Goal: Task Accomplishment & Management: Use online tool/utility

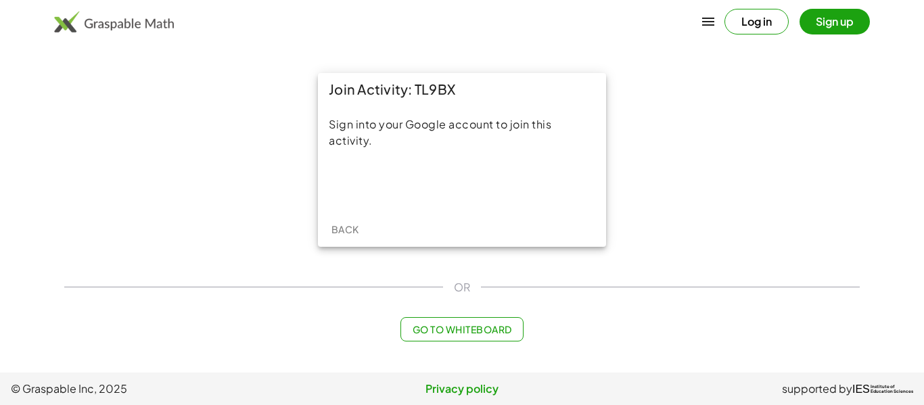
click at [486, 169] on iframe at bounding box center [462, 184] width 137 height 30
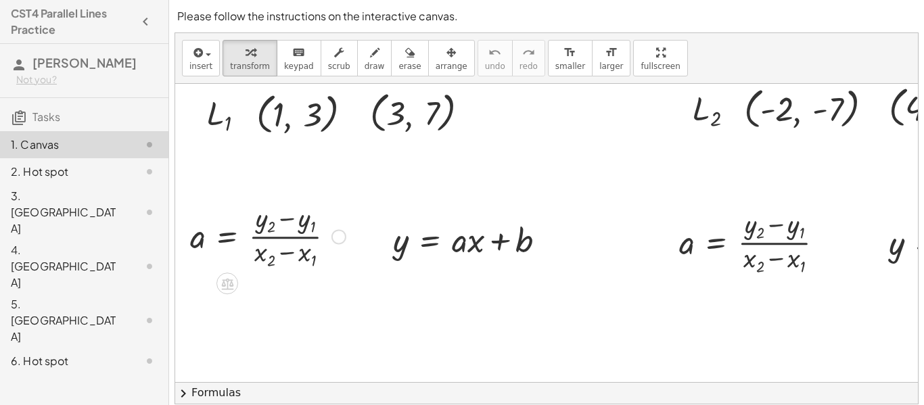
scroll to position [158, 0]
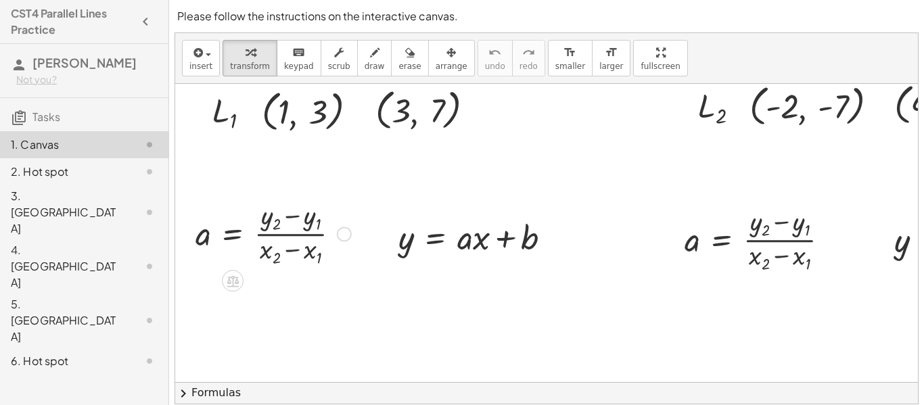
click at [278, 238] on div at bounding box center [273, 233] width 169 height 72
click at [231, 279] on icon at bounding box center [233, 282] width 12 height 12
click at [284, 228] on div at bounding box center [273, 233] width 169 height 72
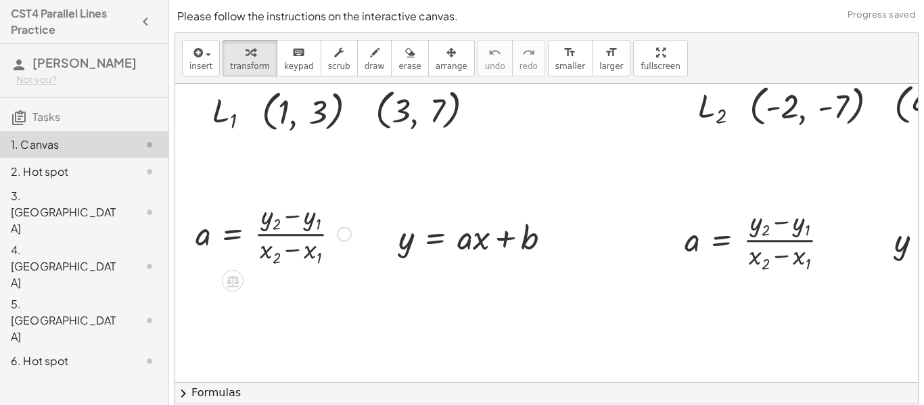
click at [336, 235] on div at bounding box center [273, 233] width 169 height 72
click at [340, 237] on div at bounding box center [344, 234] width 15 height 15
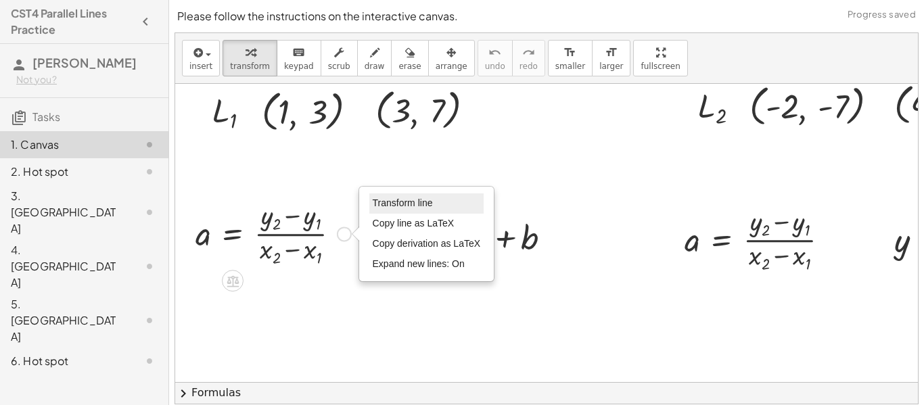
click at [388, 202] on span "Transform line" at bounding box center [403, 203] width 60 height 11
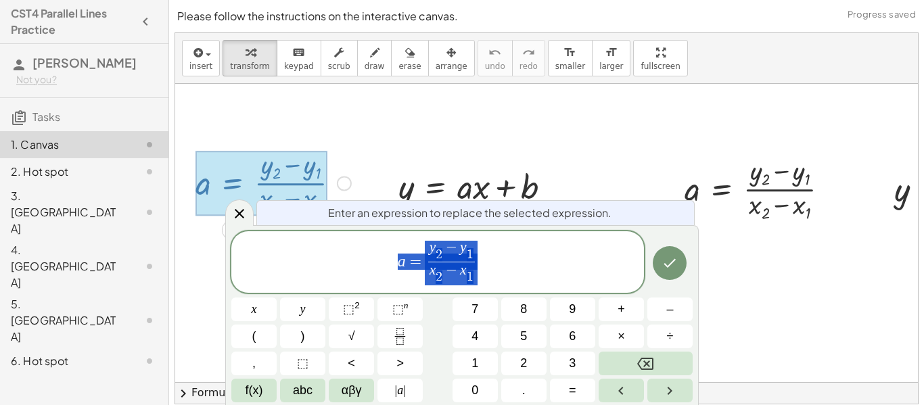
scroll to position [210, 0]
click at [362, 169] on div at bounding box center [571, 332] width 792 height 918
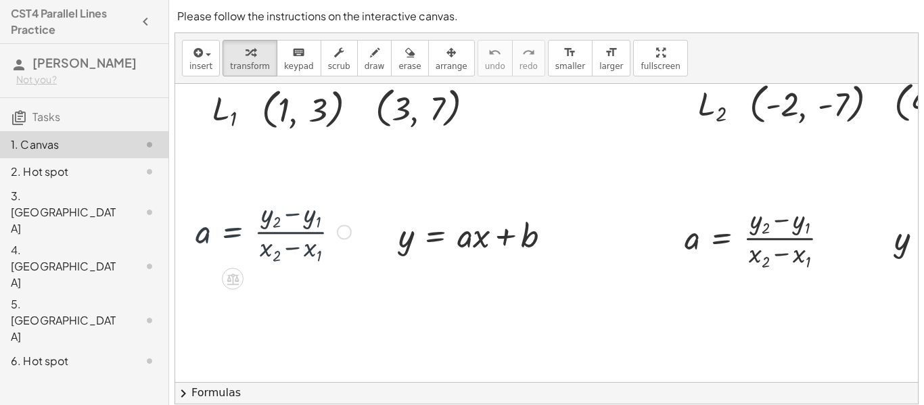
scroll to position [158, 0]
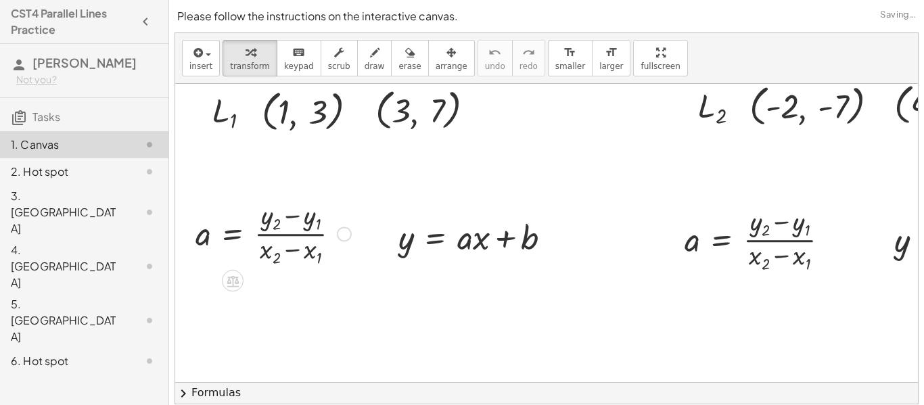
click at [287, 234] on div at bounding box center [273, 233] width 169 height 72
click at [541, 233] on div at bounding box center [480, 235] width 177 height 45
click at [516, 235] on div at bounding box center [480, 235] width 177 height 45
click at [311, 127] on div at bounding box center [314, 110] width 119 height 50
click at [405, 114] on div at bounding box center [430, 108] width 123 height 50
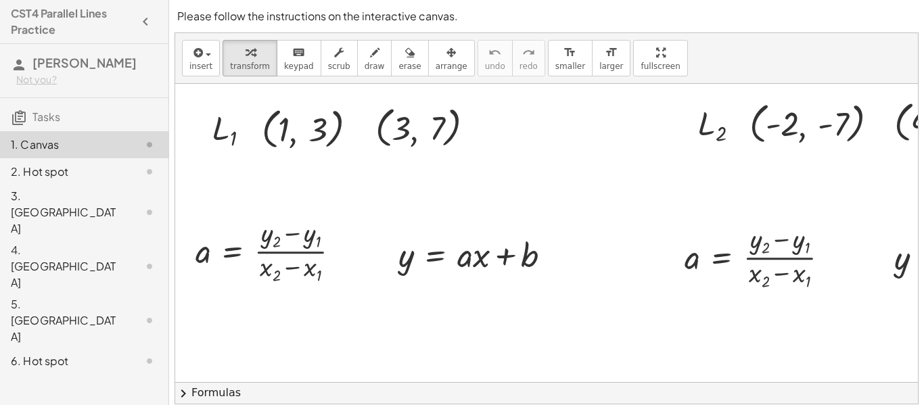
scroll to position [141, 0]
click at [558, 55] on div "format_size" at bounding box center [571, 52] width 30 height 16
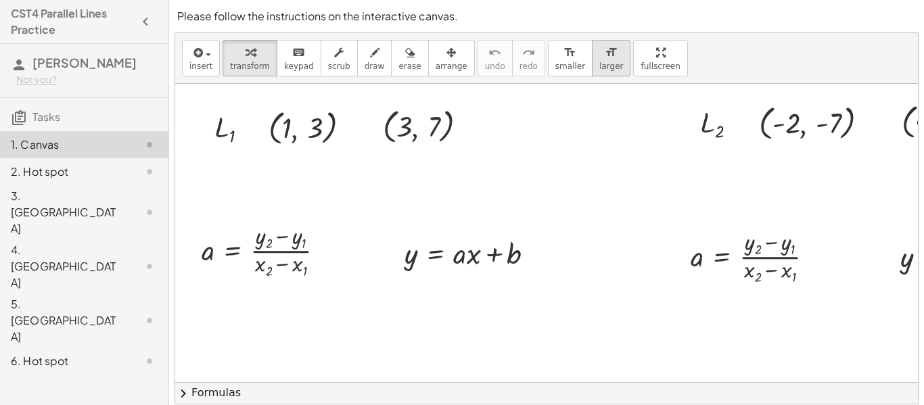
click at [600, 62] on span "larger" at bounding box center [612, 66] width 24 height 9
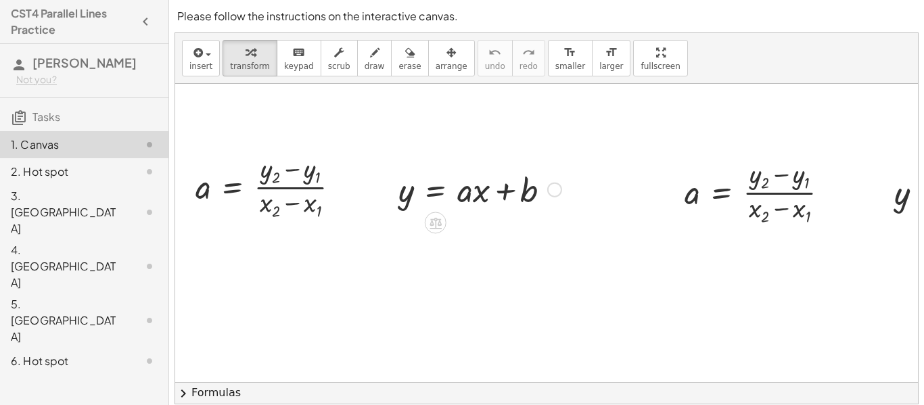
scroll to position [226, 0]
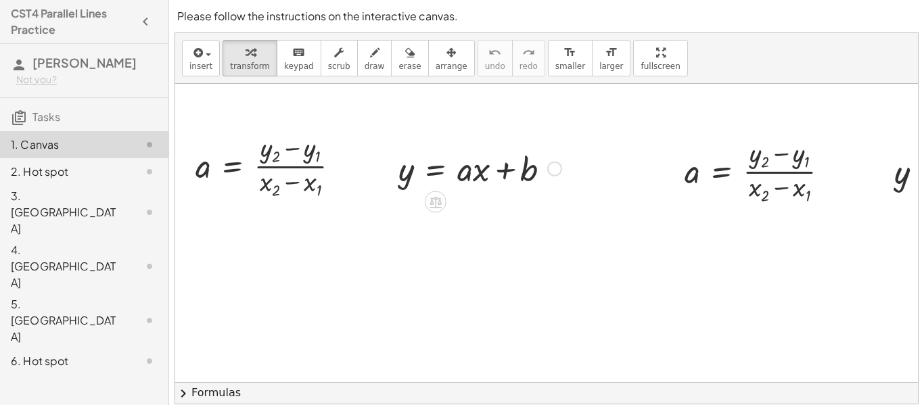
click at [552, 166] on div at bounding box center [554, 169] width 15 height 15
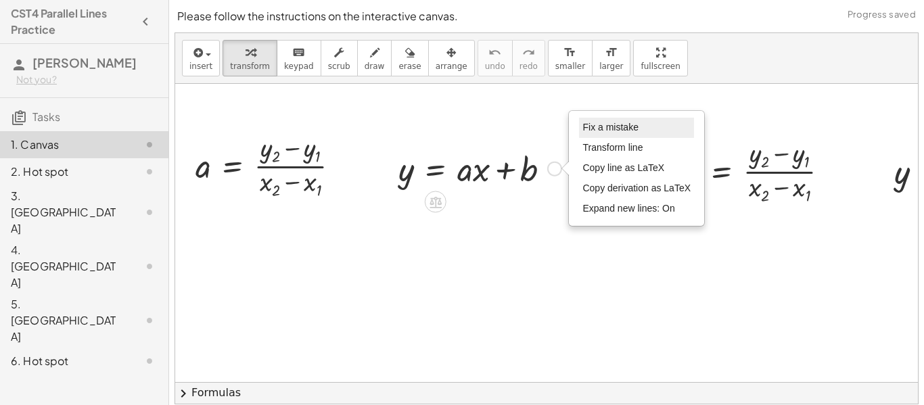
click at [600, 127] on span "Fix a mistake" at bounding box center [610, 127] width 55 height 11
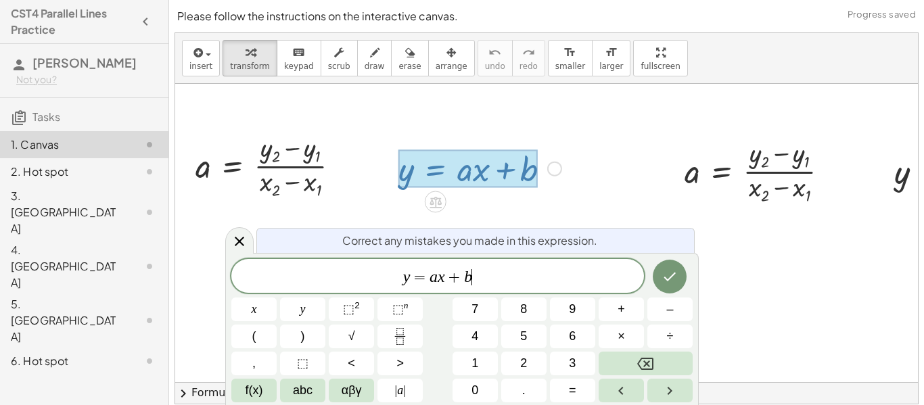
click at [558, 170] on div "Fix a mistake Transform line Copy line as LaTeX Copy derivation as LaTeX Expand…" at bounding box center [554, 169] width 15 height 15
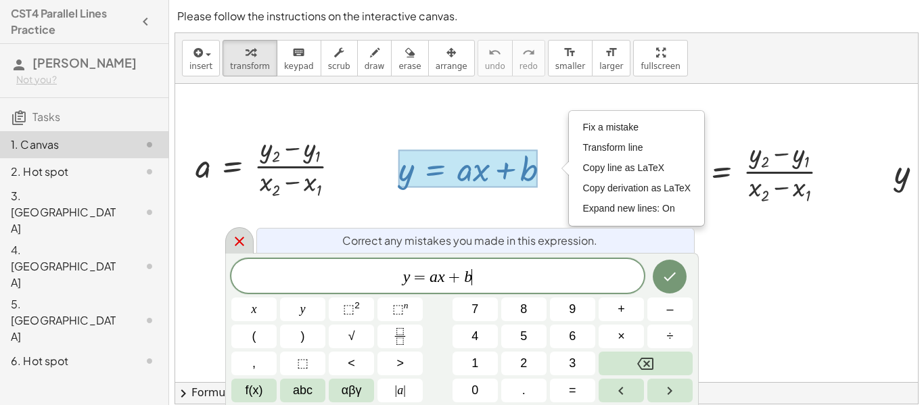
click at [225, 239] on div at bounding box center [239, 240] width 28 height 26
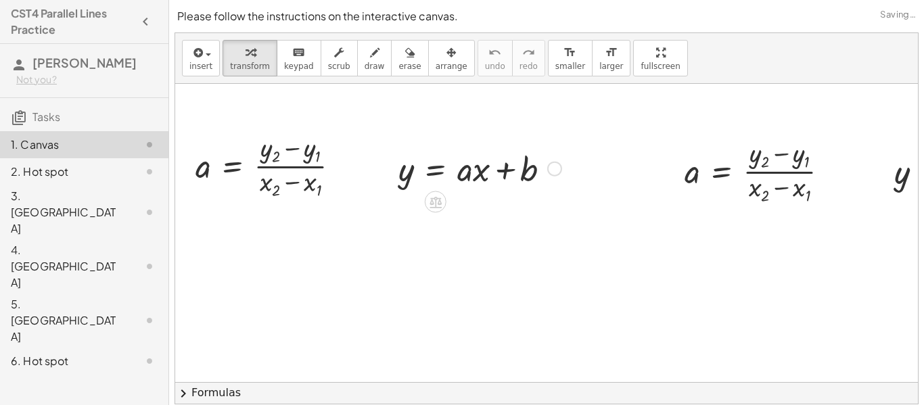
click at [551, 168] on div "Fix a mistake Transform line Copy line as LaTeX Copy derivation as LaTeX Expand…" at bounding box center [554, 169] width 15 height 15
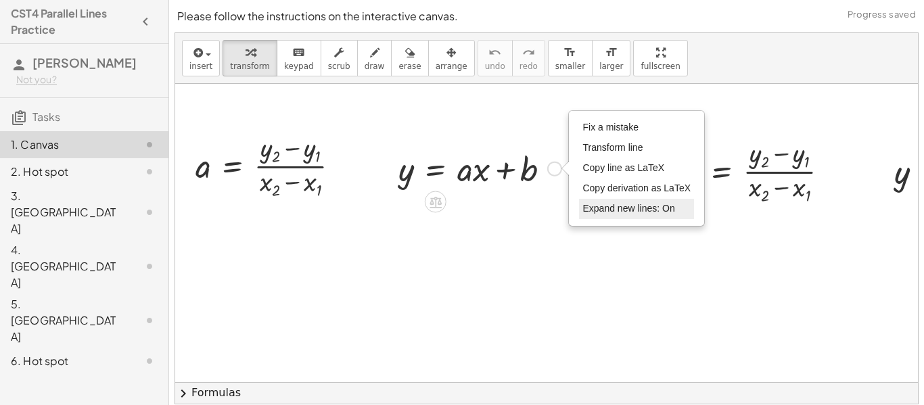
click at [635, 215] on li "Expand new lines: On" at bounding box center [636, 209] width 115 height 20
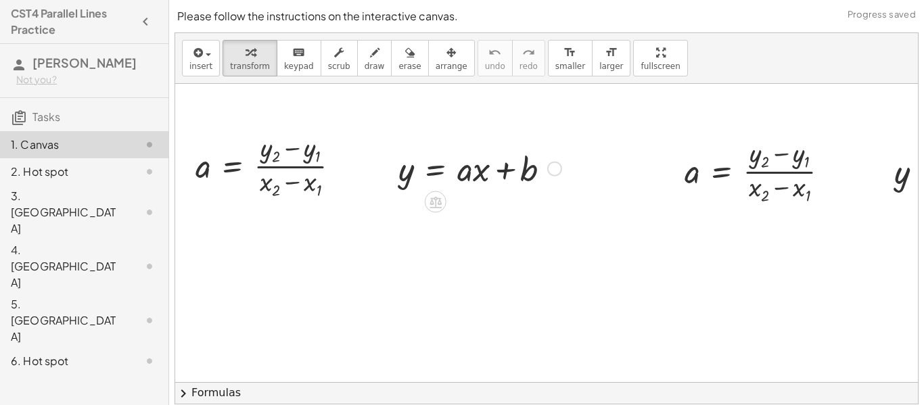
click at [556, 171] on div "Fix a mistake Transform line Copy line as LaTeX Copy derivation as LaTeX Expand…" at bounding box center [554, 169] width 15 height 15
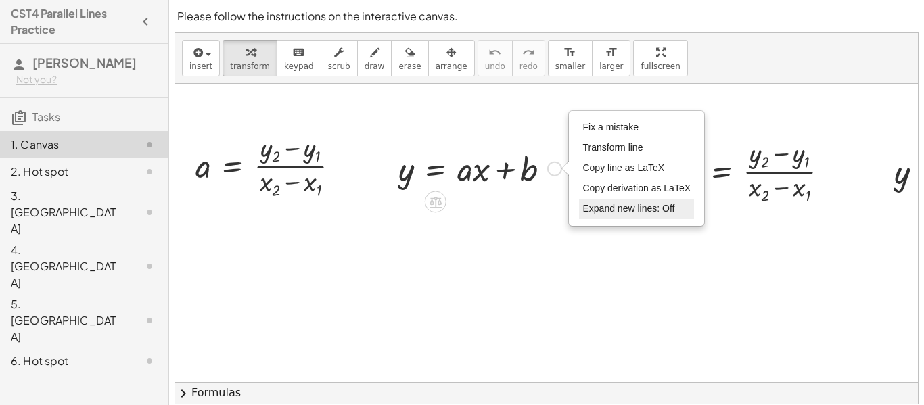
click at [596, 212] on span "Expand new lines: Off" at bounding box center [629, 208] width 92 height 11
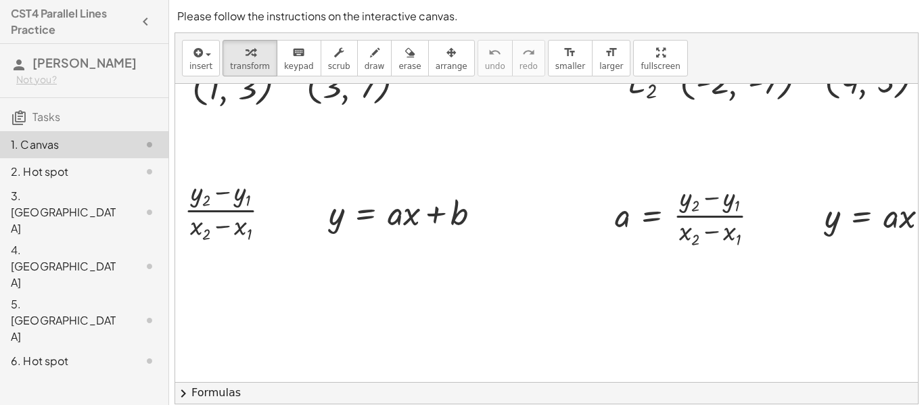
scroll to position [182, 0]
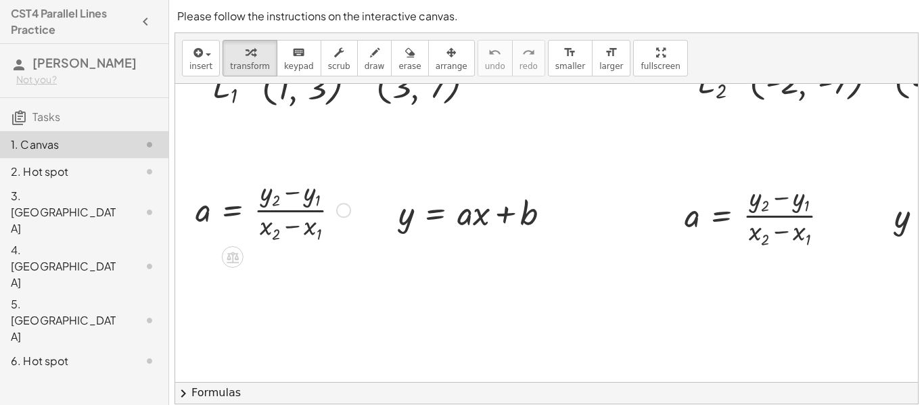
click at [305, 206] on div at bounding box center [273, 209] width 169 height 72
click at [230, 252] on icon at bounding box center [232, 257] width 14 height 14
click at [286, 259] on icon at bounding box center [287, 257] width 12 height 12
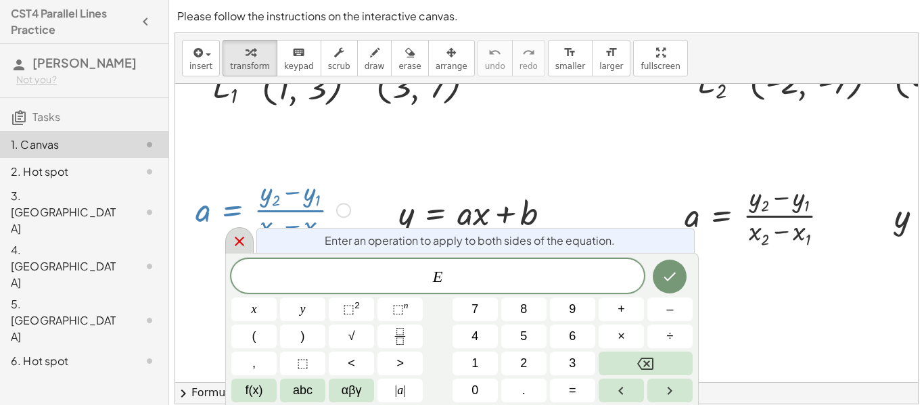
click at [233, 240] on icon at bounding box center [239, 241] width 16 height 16
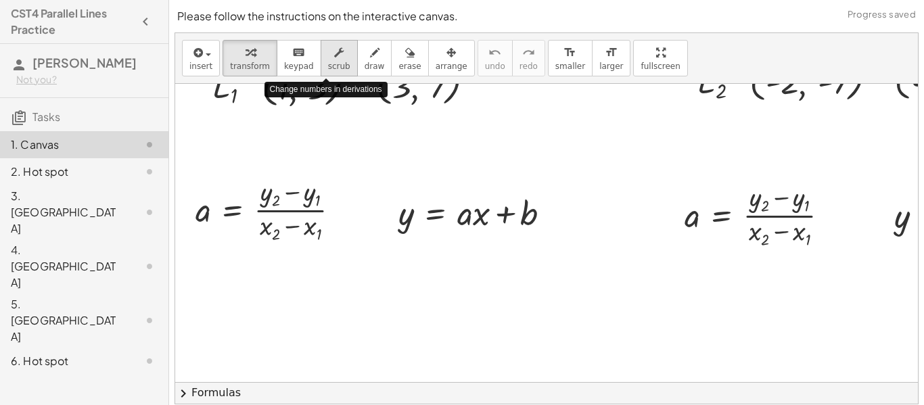
click at [334, 55] on icon "button" at bounding box center [338, 53] width 9 height 16
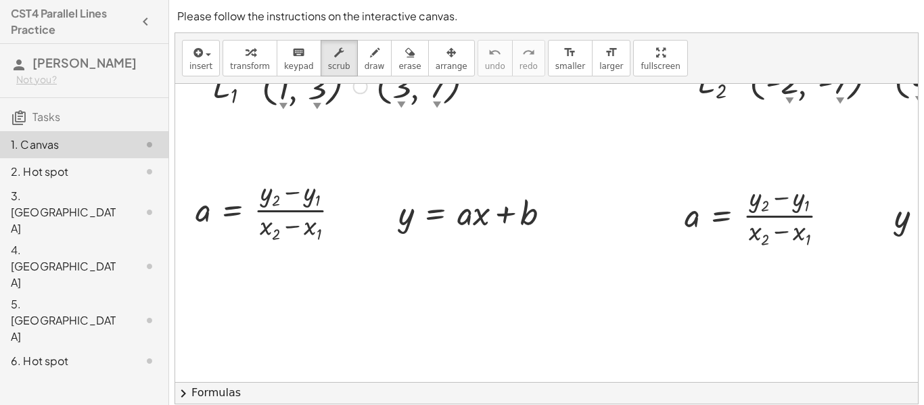
click at [282, 106] on div "▼" at bounding box center [283, 106] width 8 height 12
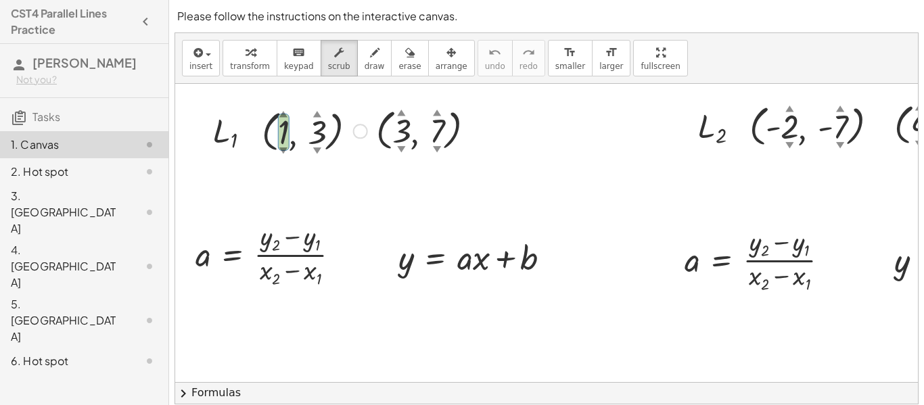
scroll to position [135, 0]
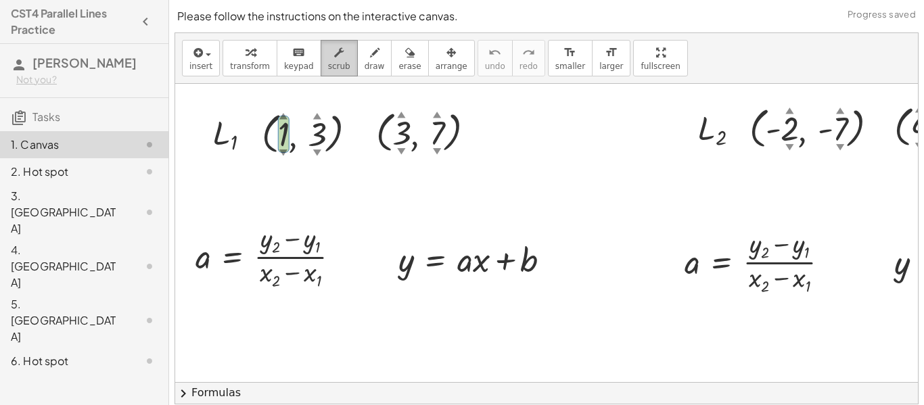
click at [338, 70] on button "scrub" at bounding box center [339, 58] width 37 height 37
click at [294, 76] on button "keyboard keypad" at bounding box center [299, 58] width 45 height 37
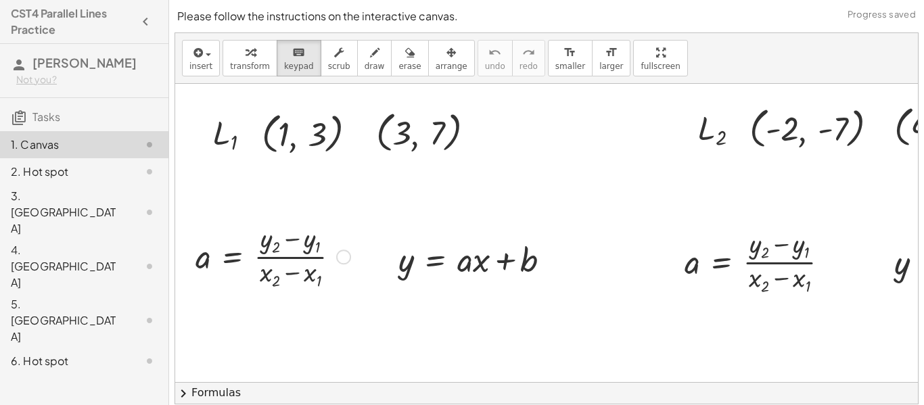
click at [281, 242] on div at bounding box center [273, 256] width 169 height 72
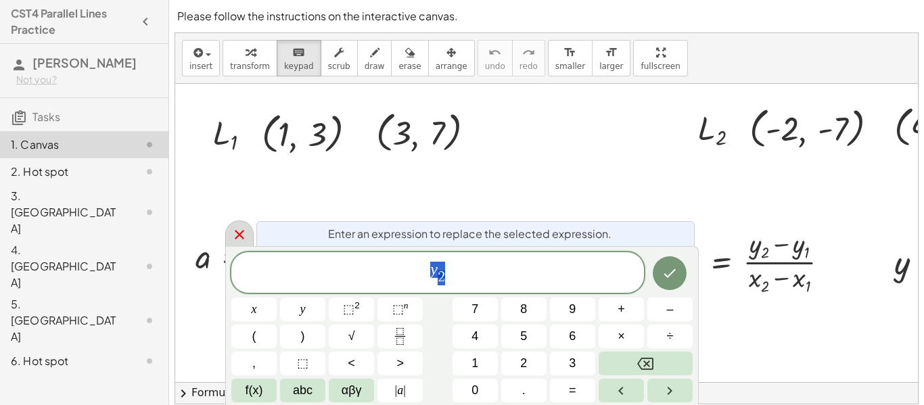
click at [239, 231] on icon at bounding box center [239, 235] width 16 height 16
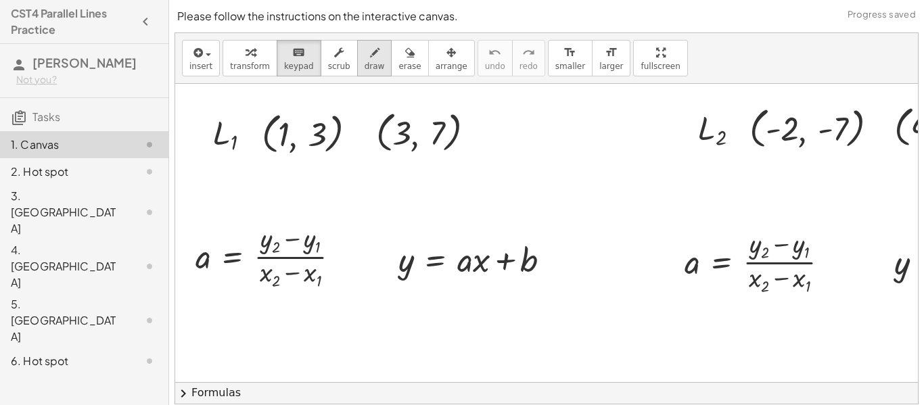
click at [366, 59] on div "button" at bounding box center [375, 52] width 20 height 16
drag, startPoint x: 290, startPoint y: 181, endPoint x: 300, endPoint y: 200, distance: 20.9
click at [300, 200] on div at bounding box center [571, 408] width 792 height 918
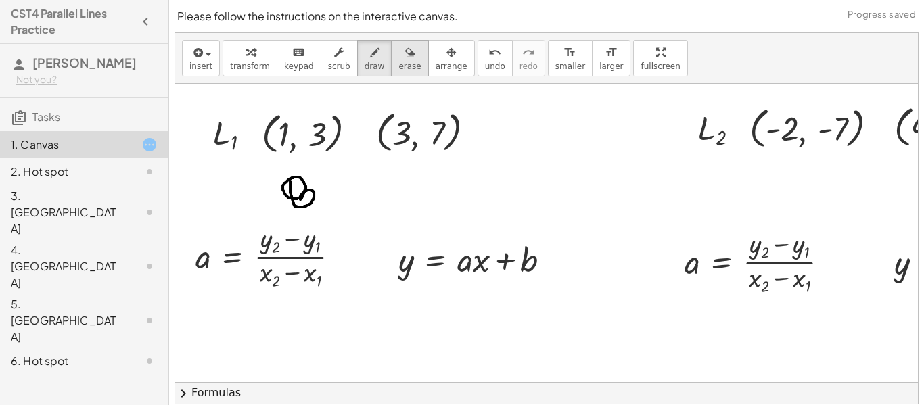
click at [399, 62] on span "erase" at bounding box center [410, 66] width 22 height 9
drag, startPoint x: 313, startPoint y: 173, endPoint x: 296, endPoint y: 189, distance: 23.0
click at [296, 189] on div at bounding box center [571, 408] width 792 height 918
click at [324, 72] on button "scrub" at bounding box center [339, 58] width 37 height 37
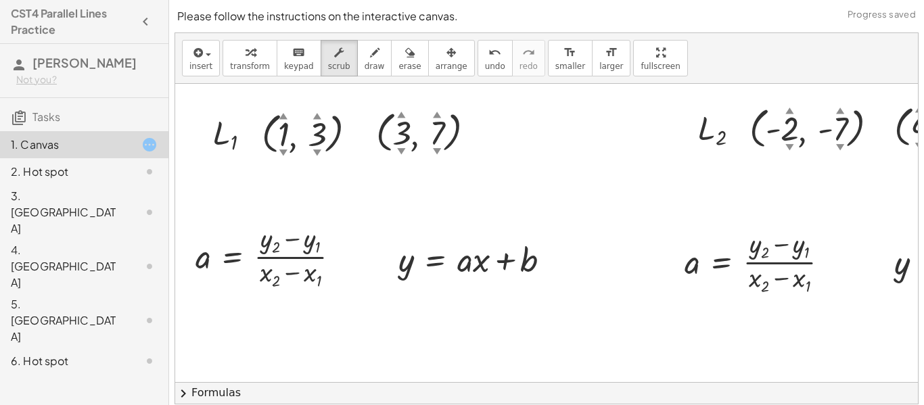
drag, startPoint x: 281, startPoint y: 169, endPoint x: 278, endPoint y: 194, distance: 25.2
click at [278, 194] on div at bounding box center [571, 408] width 792 height 918
click at [365, 69] on span "draw" at bounding box center [375, 66] width 20 height 9
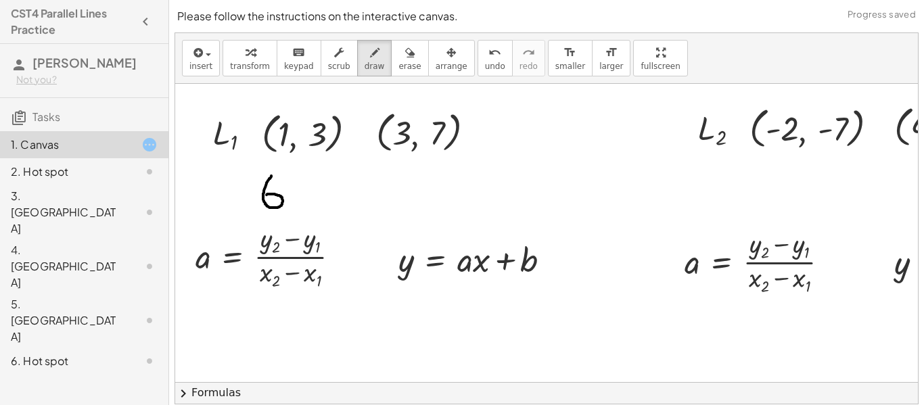
drag, startPoint x: 271, startPoint y: 176, endPoint x: 262, endPoint y: 197, distance: 23.0
click at [262, 197] on div at bounding box center [571, 408] width 792 height 918
drag, startPoint x: 294, startPoint y: 179, endPoint x: 301, endPoint y: 212, distance: 34.0
click at [301, 212] on div at bounding box center [571, 408] width 792 height 918
drag, startPoint x: 327, startPoint y: 181, endPoint x: 327, endPoint y: 208, distance: 27.1
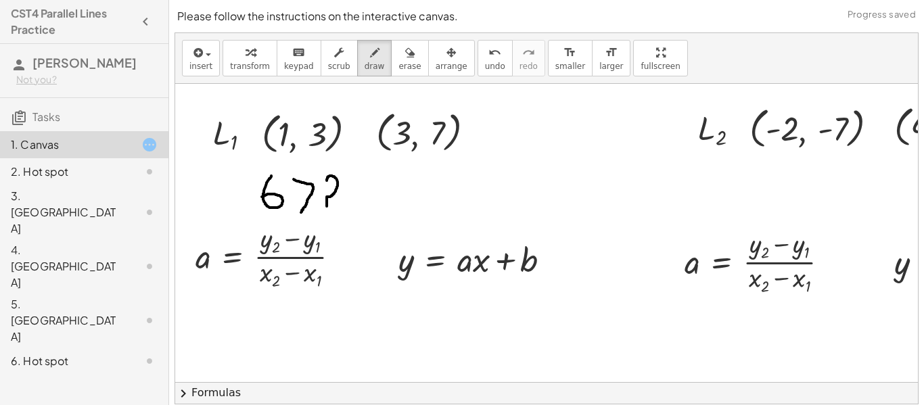
click at [327, 208] on div at bounding box center [571, 408] width 792 height 918
click at [327, 221] on div at bounding box center [571, 408] width 792 height 918
drag, startPoint x: 509, startPoint y: 127, endPoint x: 515, endPoint y: 133, distance: 8.1
click at [515, 133] on div at bounding box center [571, 408] width 792 height 918
drag, startPoint x: 508, startPoint y: 131, endPoint x: 510, endPoint y: 118, distance: 12.9
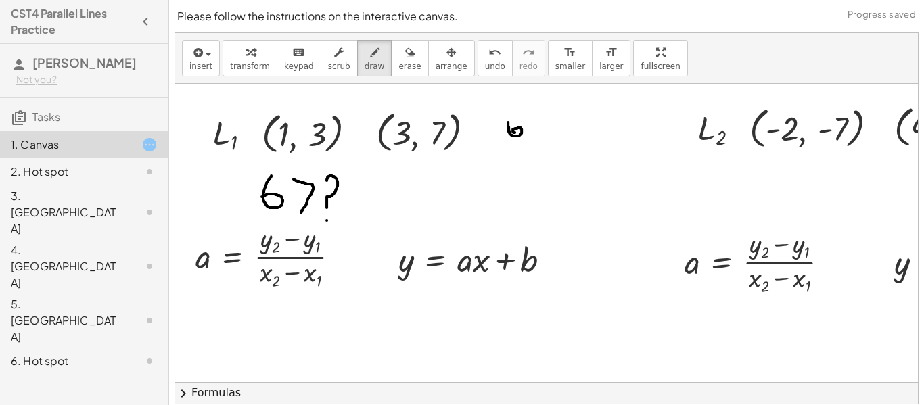
click at [510, 118] on div at bounding box center [571, 408] width 792 height 918
drag, startPoint x: 526, startPoint y: 119, endPoint x: 552, endPoint y: 135, distance: 30.4
click at [552, 135] on div at bounding box center [571, 408] width 792 height 918
drag, startPoint x: 516, startPoint y: 166, endPoint x: 508, endPoint y: 183, distance: 18.5
click at [508, 183] on div at bounding box center [571, 408] width 792 height 918
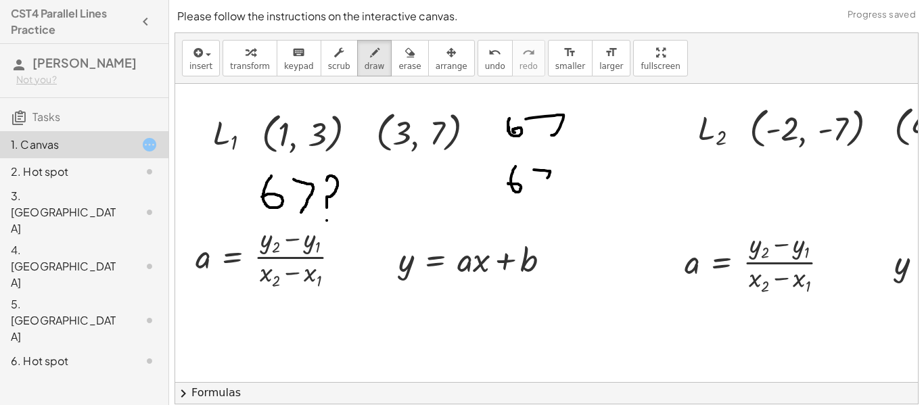
drag, startPoint x: 534, startPoint y: 170, endPoint x: 539, endPoint y: 187, distance: 18.4
click at [539, 187] on div at bounding box center [571, 408] width 792 height 918
drag, startPoint x: 345, startPoint y: 315, endPoint x: 336, endPoint y: 332, distance: 19.4
click at [336, 332] on div at bounding box center [571, 408] width 792 height 918
drag, startPoint x: 376, startPoint y: 315, endPoint x: 387, endPoint y: 338, distance: 25.7
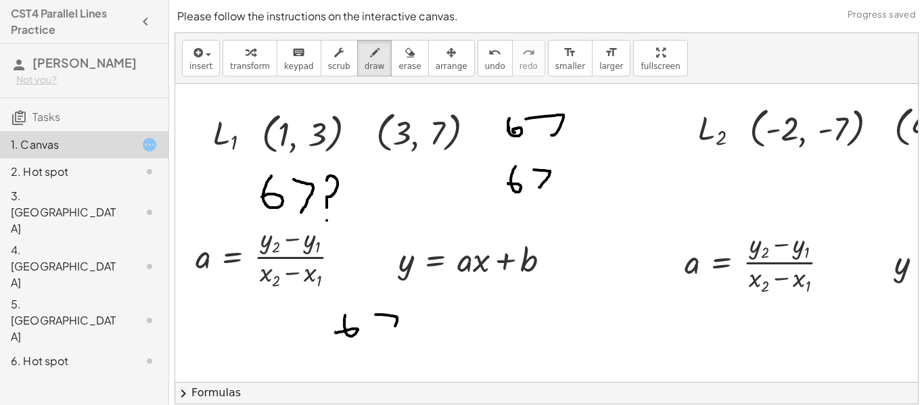
click at [387, 338] on div at bounding box center [571, 408] width 792 height 918
drag, startPoint x: 589, startPoint y: 276, endPoint x: 575, endPoint y: 292, distance: 21.1
click at [575, 292] on div at bounding box center [571, 408] width 792 height 918
drag, startPoint x: 600, startPoint y: 279, endPoint x: 612, endPoint y: 301, distance: 24.8
click at [612, 301] on div at bounding box center [571, 408] width 792 height 918
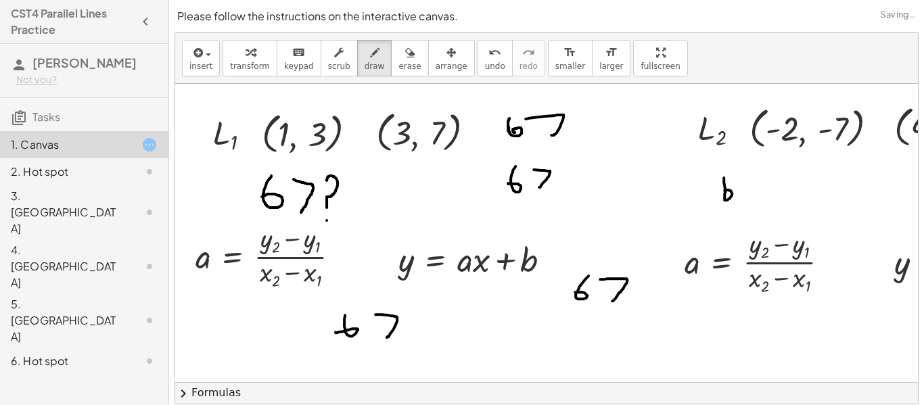
drag, startPoint x: 724, startPoint y: 178, endPoint x: 724, endPoint y: 191, distance: 12.9
click at [724, 191] on div at bounding box center [571, 408] width 792 height 918
drag, startPoint x: 734, startPoint y: 180, endPoint x: 746, endPoint y: 198, distance: 21.6
click at [746, 198] on div at bounding box center [571, 408] width 792 height 918
click at [399, 62] on span "erase" at bounding box center [410, 66] width 22 height 9
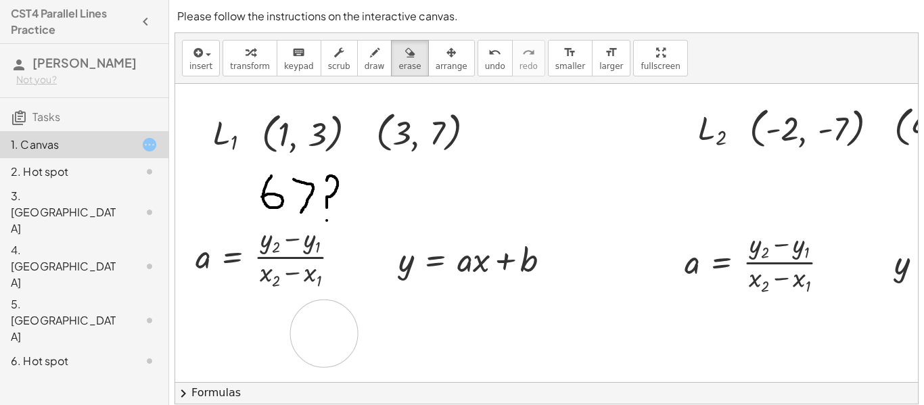
drag, startPoint x: 770, startPoint y: 181, endPoint x: 324, endPoint y: 332, distance: 471.0
click at [324, 332] on div at bounding box center [571, 408] width 792 height 918
drag, startPoint x: 371, startPoint y: 204, endPoint x: 235, endPoint y: 188, distance: 136.3
click at [235, 188] on div at bounding box center [571, 408] width 792 height 918
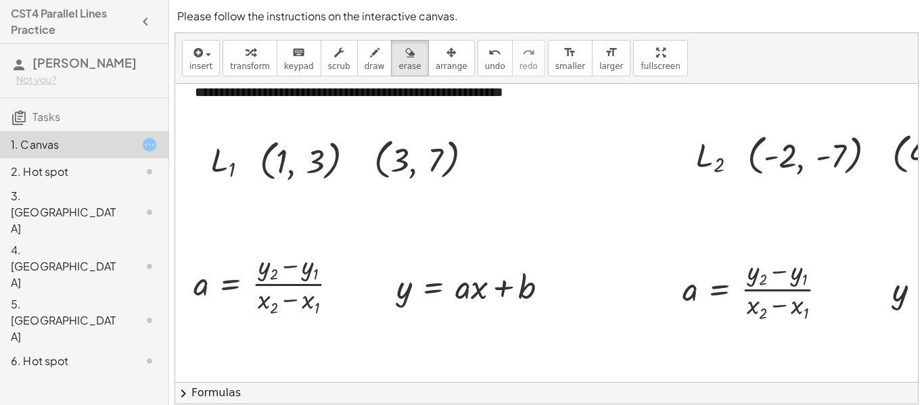
scroll to position [108, 3]
click at [365, 58] on div "button" at bounding box center [375, 52] width 20 height 16
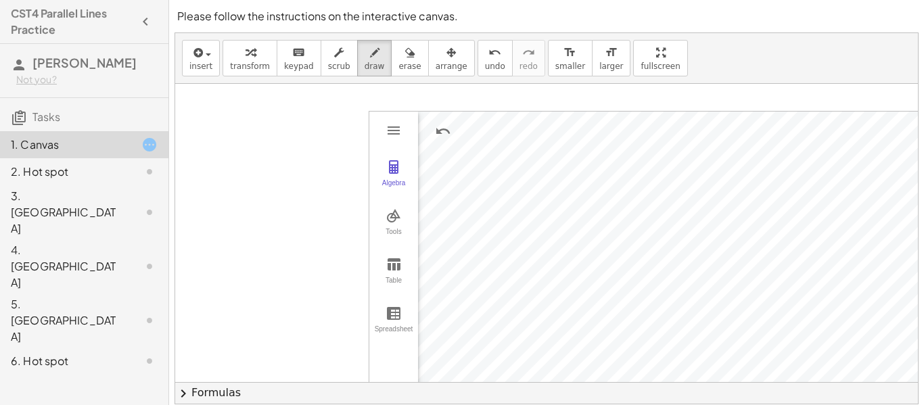
scroll to position [587, 2]
drag, startPoint x: 690, startPoint y: 248, endPoint x: 694, endPoint y: 232, distance: 16.1
click at [485, 64] on span "undo" at bounding box center [495, 66] width 20 height 9
drag, startPoint x: 690, startPoint y: 246, endPoint x: 704, endPoint y: 222, distance: 28.6
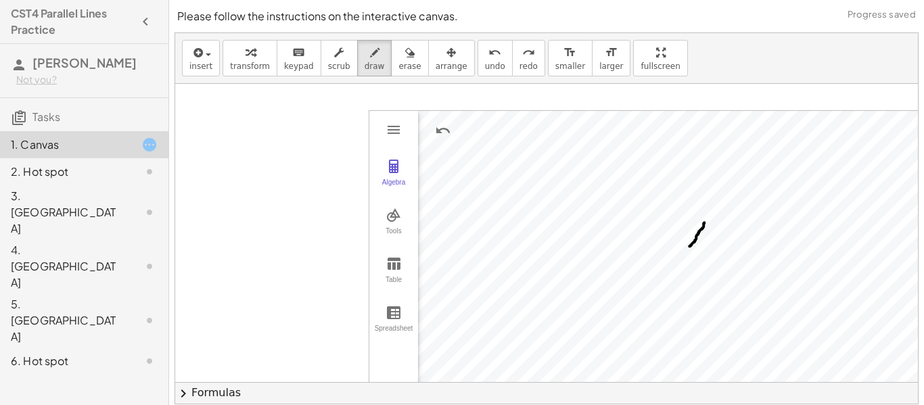
drag, startPoint x: 690, startPoint y: 246, endPoint x: 684, endPoint y: 252, distance: 8.1
click at [399, 70] on span "erase" at bounding box center [410, 66] width 22 height 9
drag, startPoint x: 609, startPoint y: 263, endPoint x: 710, endPoint y: 236, distance: 104.4
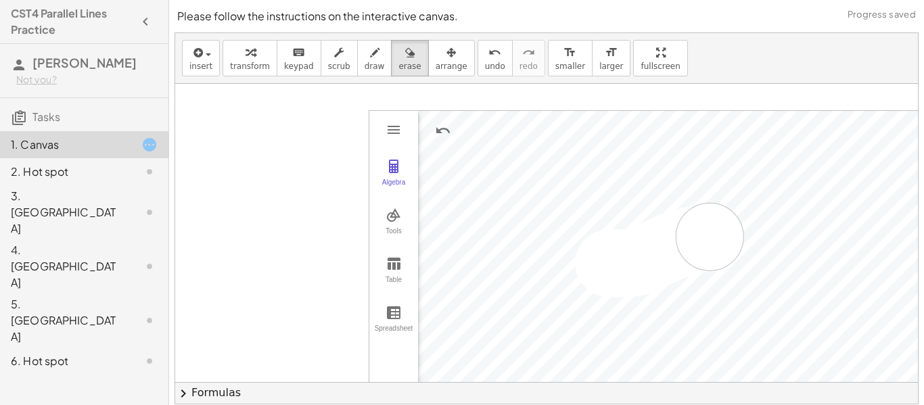
click at [365, 66] on span "draw" at bounding box center [375, 66] width 20 height 9
drag, startPoint x: 691, startPoint y: 249, endPoint x: 719, endPoint y: 202, distance: 54.7
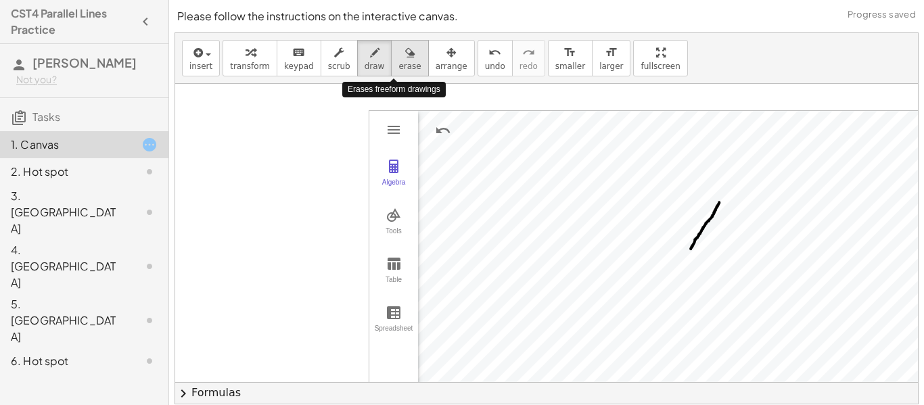
click at [405, 57] on icon "button" at bounding box center [409, 53] width 9 height 16
click at [400, 63] on span "erase" at bounding box center [410, 66] width 22 height 9
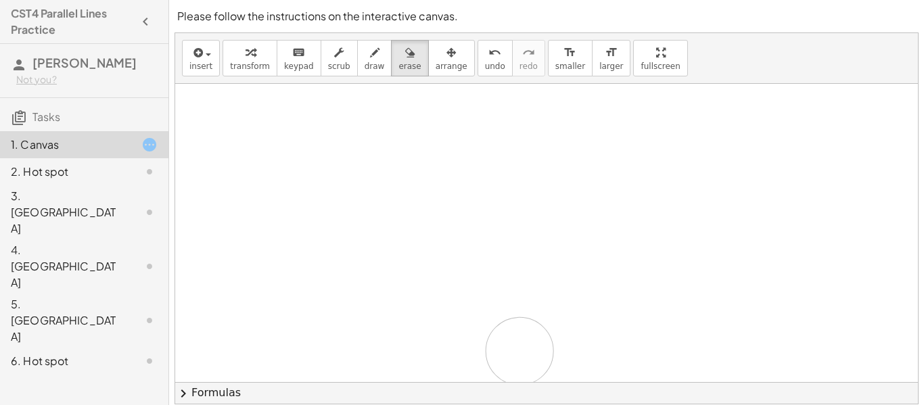
drag, startPoint x: 692, startPoint y: 233, endPoint x: 698, endPoint y: 189, distance: 44.4
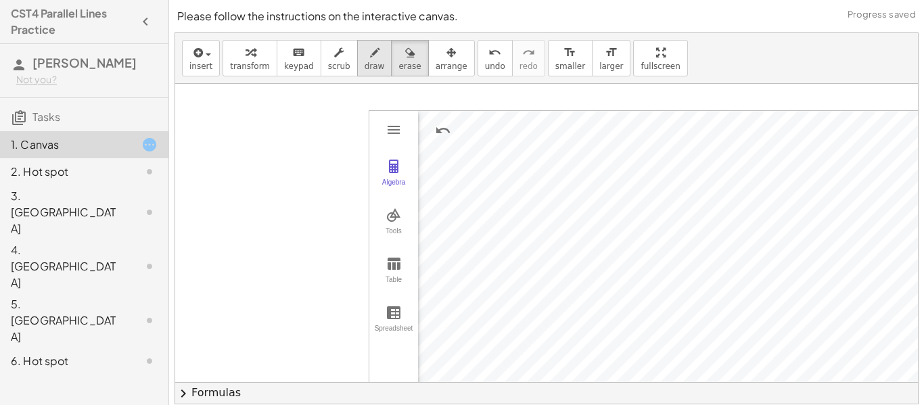
click at [360, 74] on button "draw" at bounding box center [374, 58] width 35 height 37
drag, startPoint x: 690, startPoint y: 249, endPoint x: 763, endPoint y: -82, distance: 338.9
click at [763, 0] on html "**********" at bounding box center [462, 265] width 924 height 531
click at [401, 52] on div "button" at bounding box center [410, 52] width 22 height 16
drag, startPoint x: 677, startPoint y: 262, endPoint x: 765, endPoint y: -30, distance: 304.8
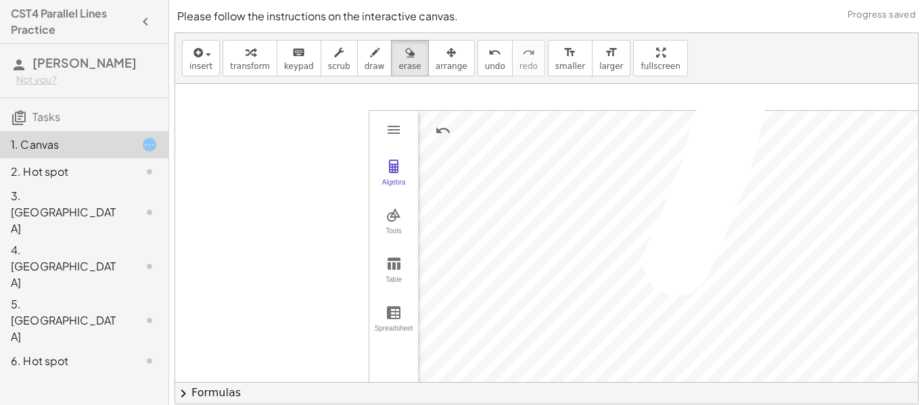
click at [765, 0] on html "**********" at bounding box center [462, 265] width 924 height 531
